Goal: Task Accomplishment & Management: Manage account settings

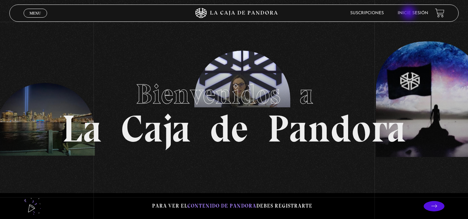
click at [410, 14] on link "Inicie sesión" at bounding box center [413, 13] width 31 height 4
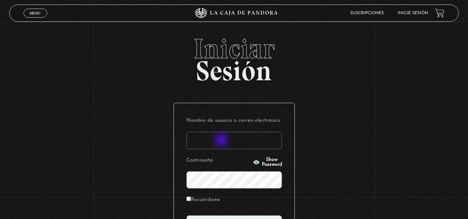
click at [222, 141] on input "Nombre de usuario o correo electrónico" at bounding box center [234, 140] width 96 height 17
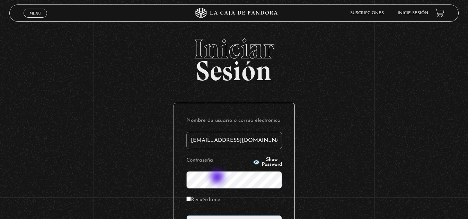
type input "jcami1495@gmail.com"
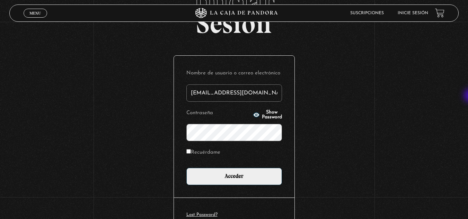
scroll to position [49, 0]
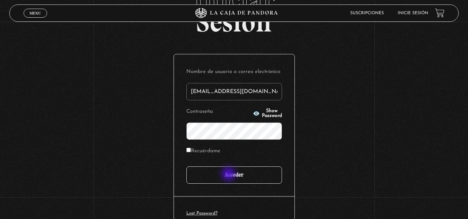
click at [229, 175] on input "Acceder" at bounding box center [234, 175] width 96 height 17
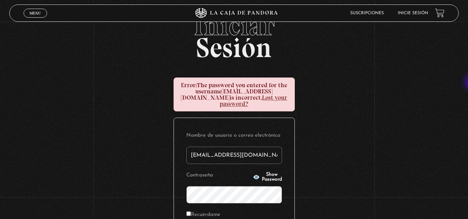
scroll to position [55, 0]
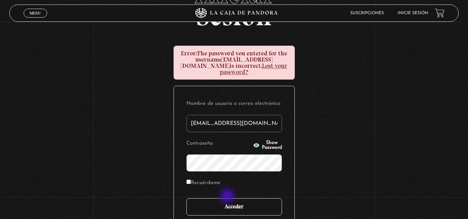
click at [228, 199] on input "Acceder" at bounding box center [234, 207] width 96 height 17
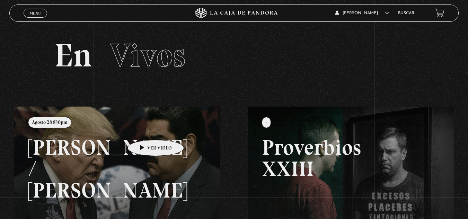
click at [145, 130] on link at bounding box center [248, 216] width 468 height 219
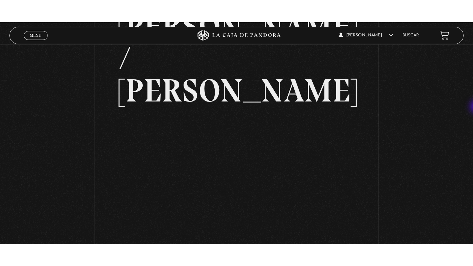
scroll to position [78, 0]
